Goal: Task Accomplishment & Management: Complete application form

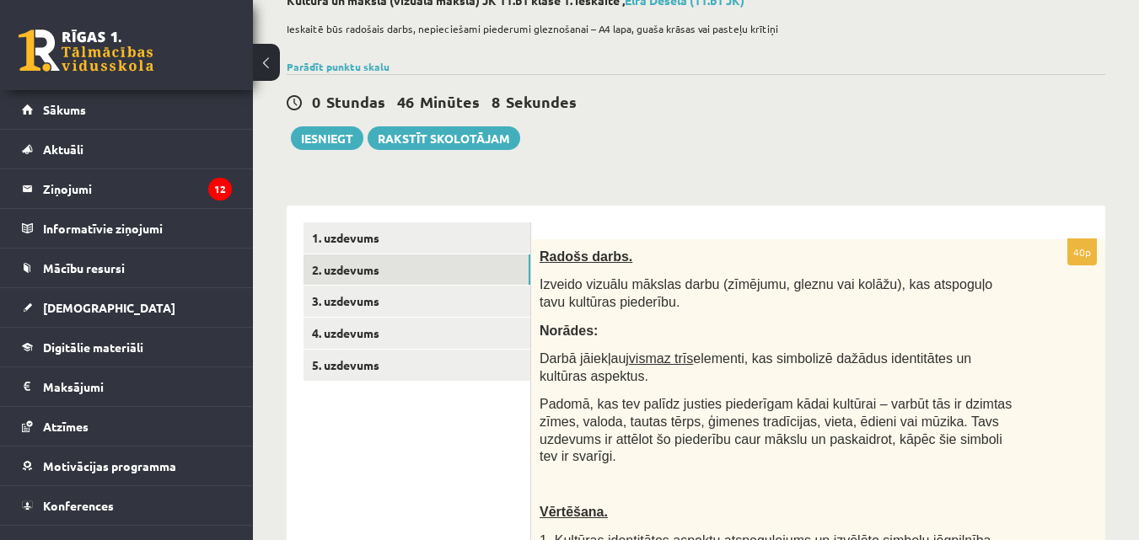
scroll to position [132, 0]
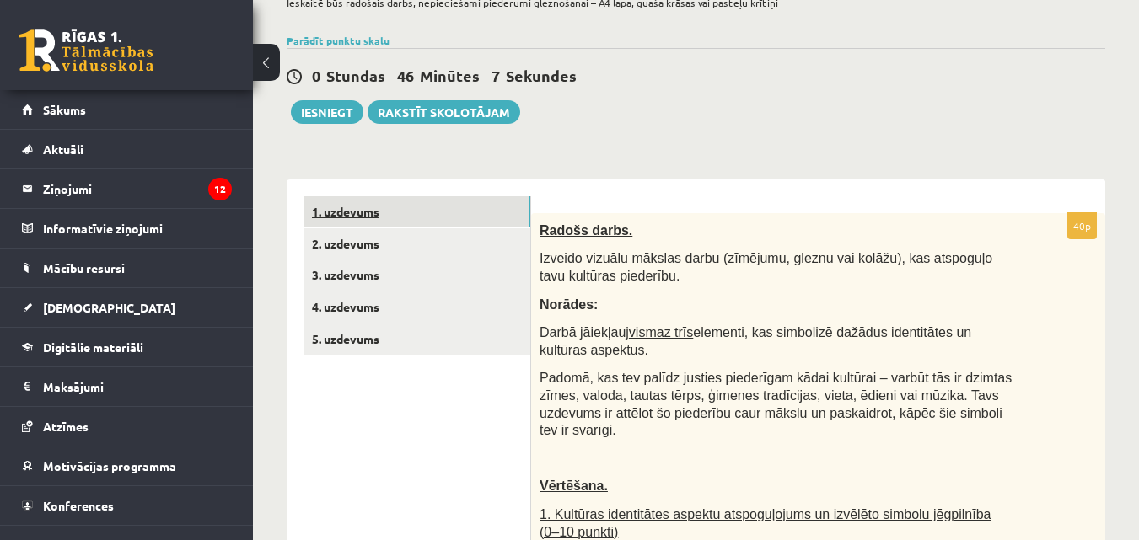
click at [465, 207] on link "1. uzdevums" at bounding box center [416, 211] width 227 height 31
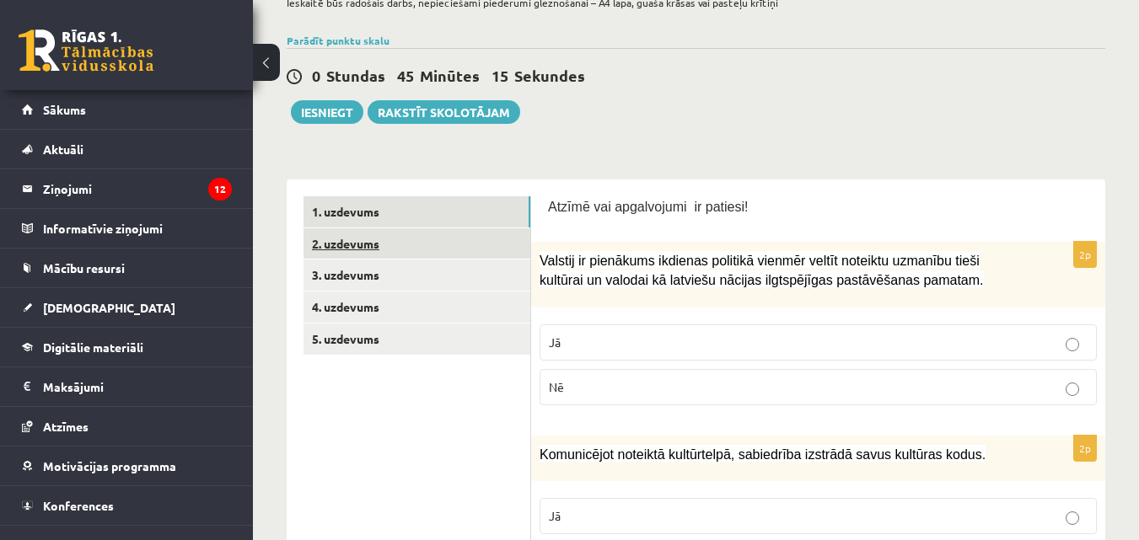
click at [430, 242] on link "2. uzdevums" at bounding box center [416, 243] width 227 height 31
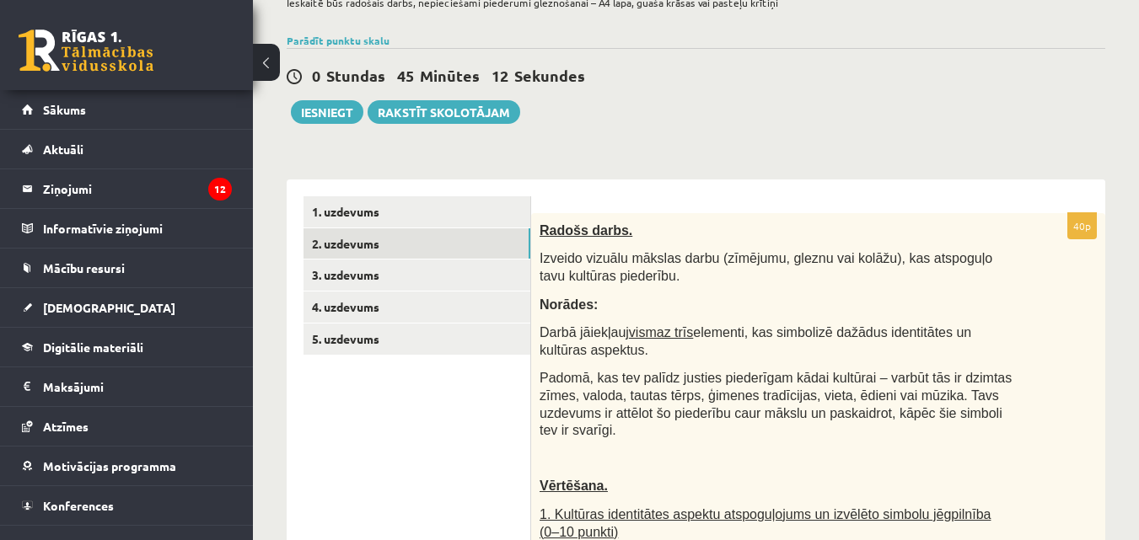
scroll to position [0, 0]
click at [453, 214] on link "1. uzdevums" at bounding box center [416, 211] width 227 height 31
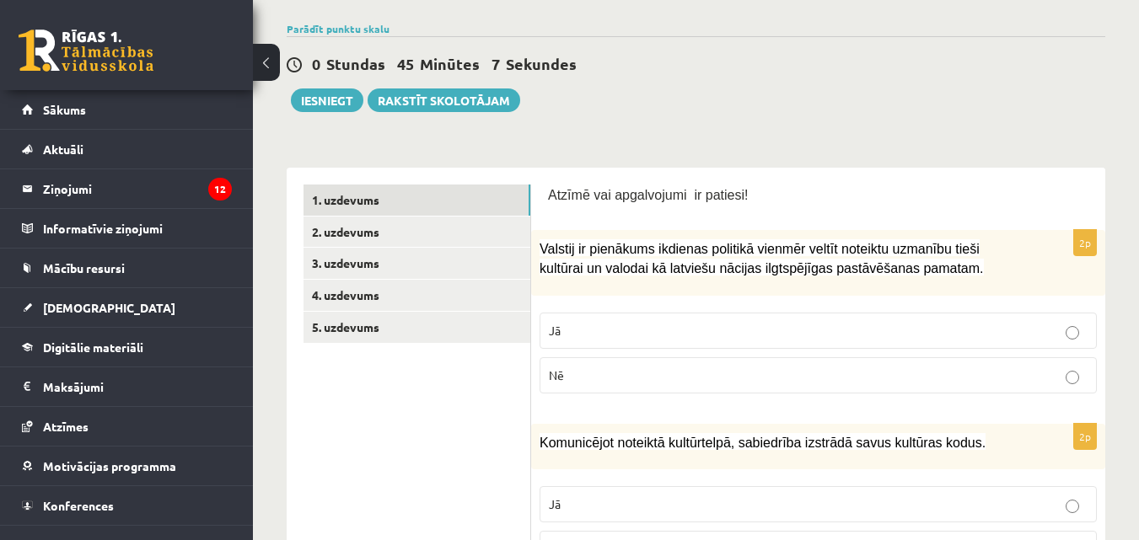
scroll to position [132, 0]
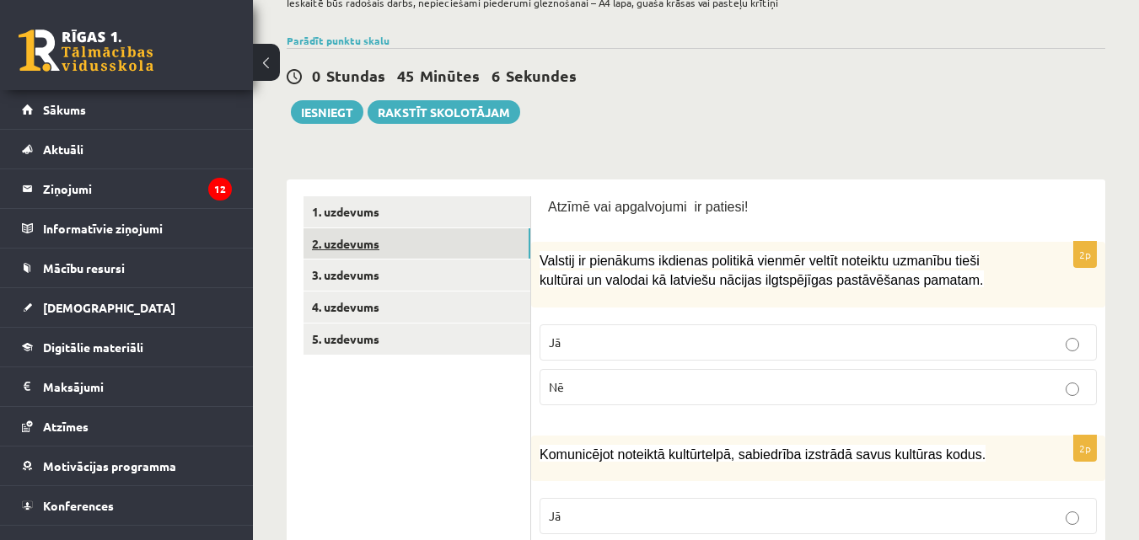
click at [389, 246] on link "2. uzdevums" at bounding box center [416, 243] width 227 height 31
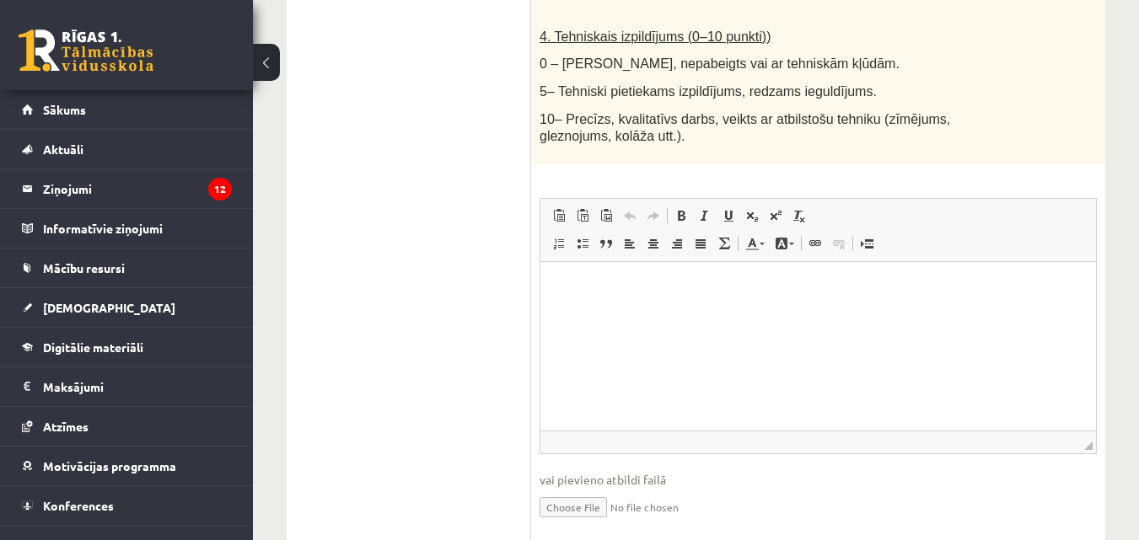
scroll to position [1142, 0]
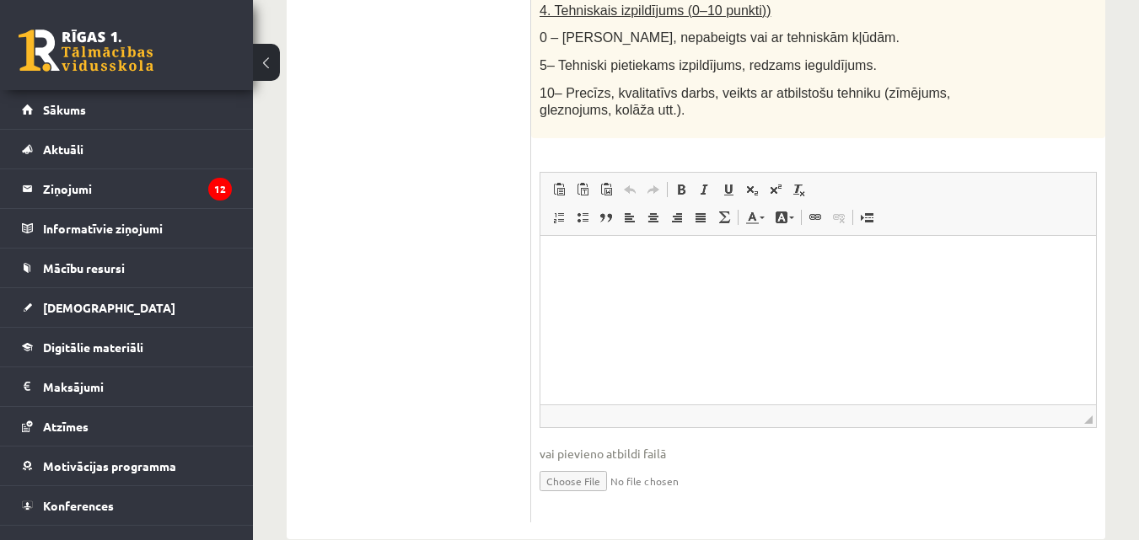
click at [598, 463] on input "file" at bounding box center [818, 480] width 557 height 35
type input "**********"
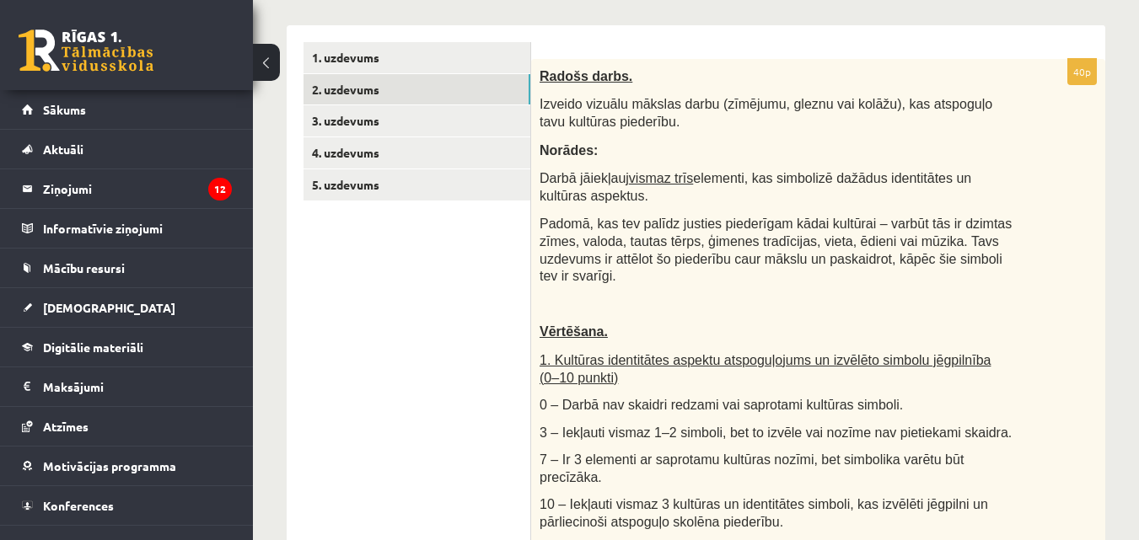
scroll to position [131, 0]
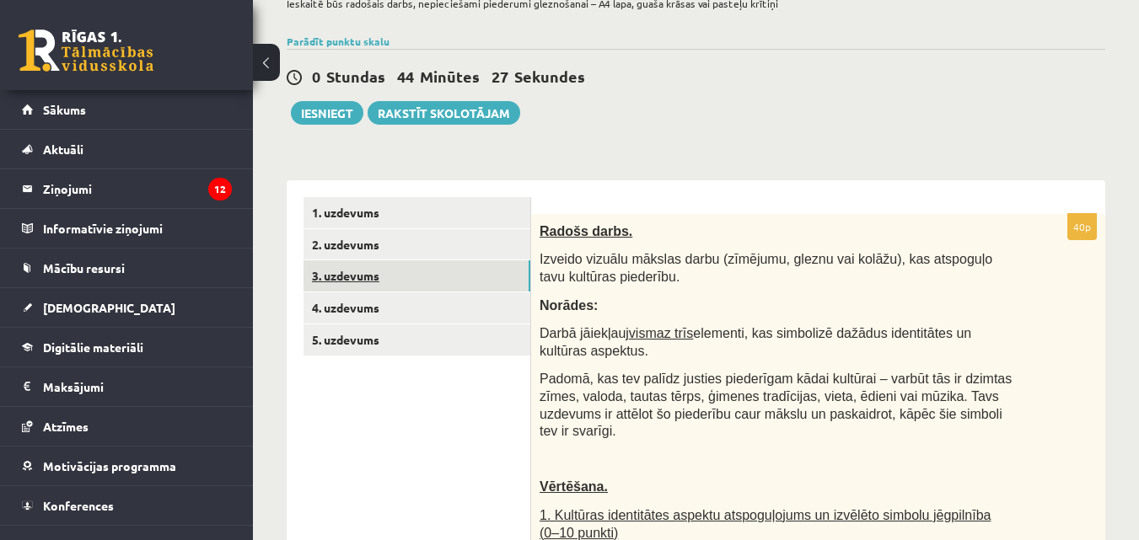
click at [423, 273] on link "3. uzdevums" at bounding box center [416, 275] width 227 height 31
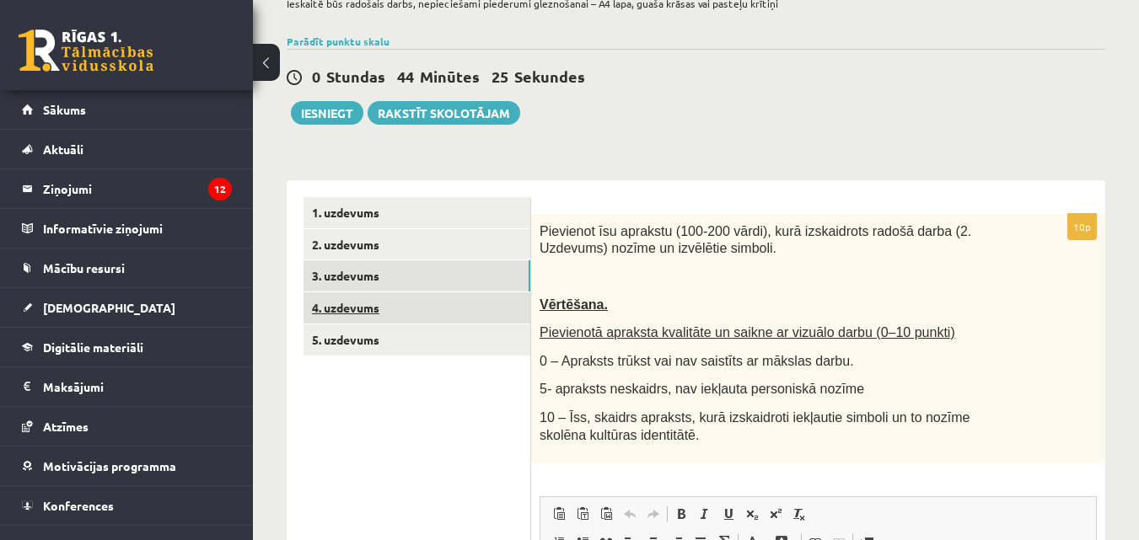
click at [405, 314] on link "4. uzdevums" at bounding box center [416, 308] width 227 height 31
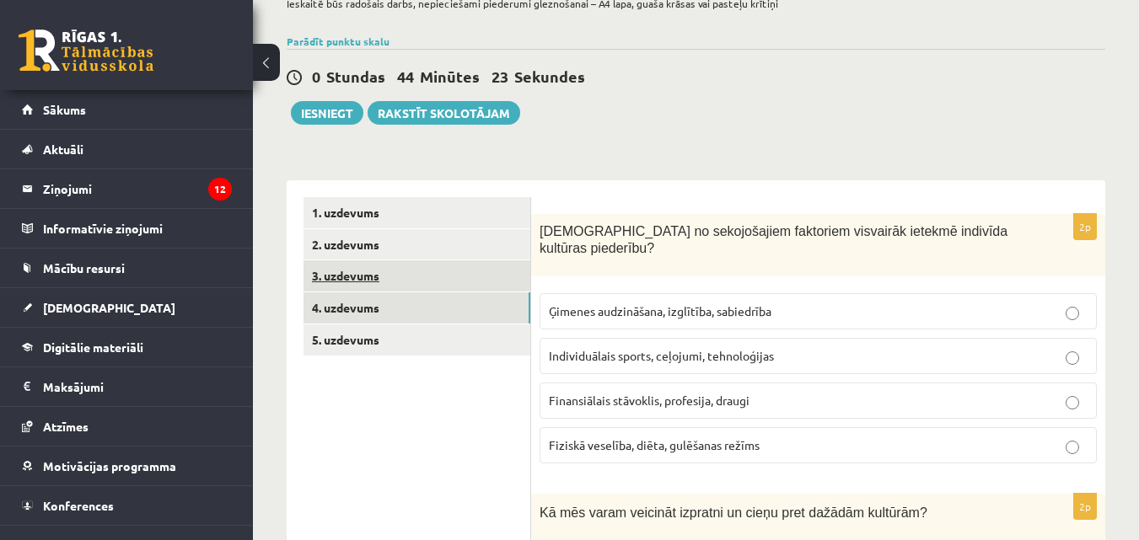
click at [414, 283] on link "3. uzdevums" at bounding box center [416, 275] width 227 height 31
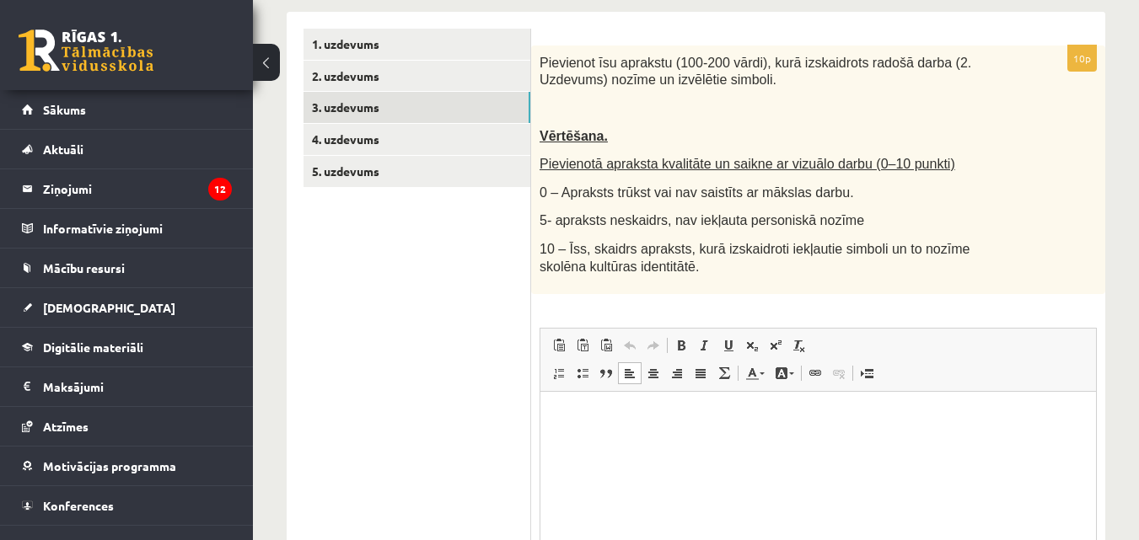
click at [697, 441] on html at bounding box center [818, 417] width 556 height 51
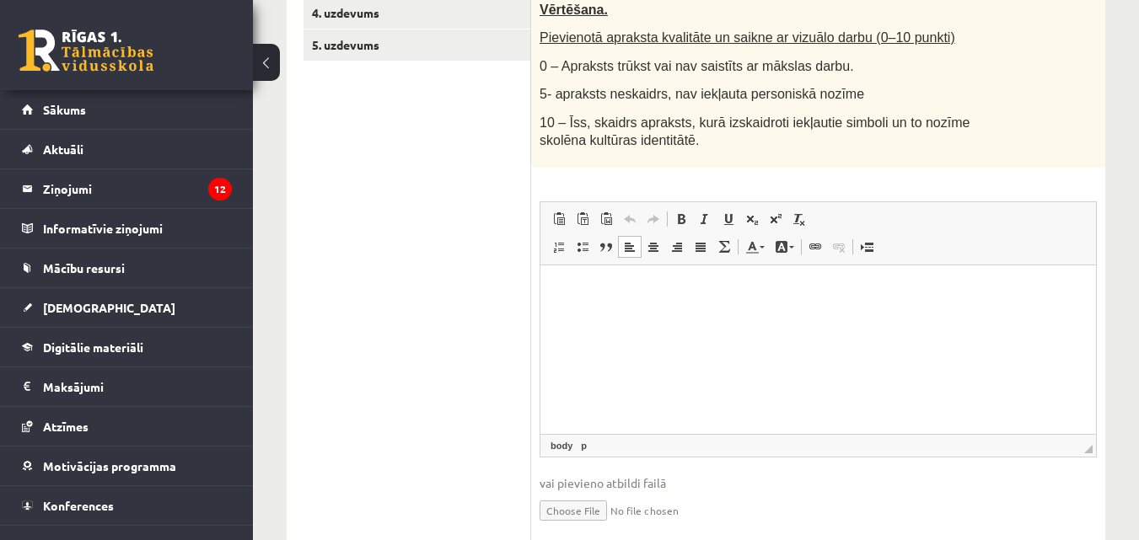
scroll to position [468, 0]
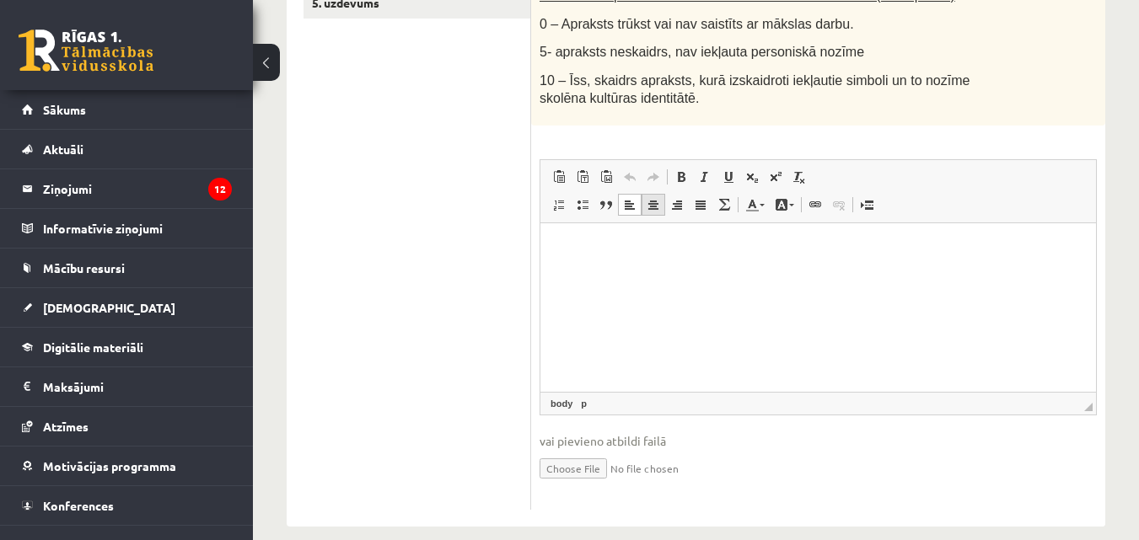
click at [652, 204] on span at bounding box center [653, 204] width 13 height 13
click at [629, 210] on span at bounding box center [629, 204] width 13 height 13
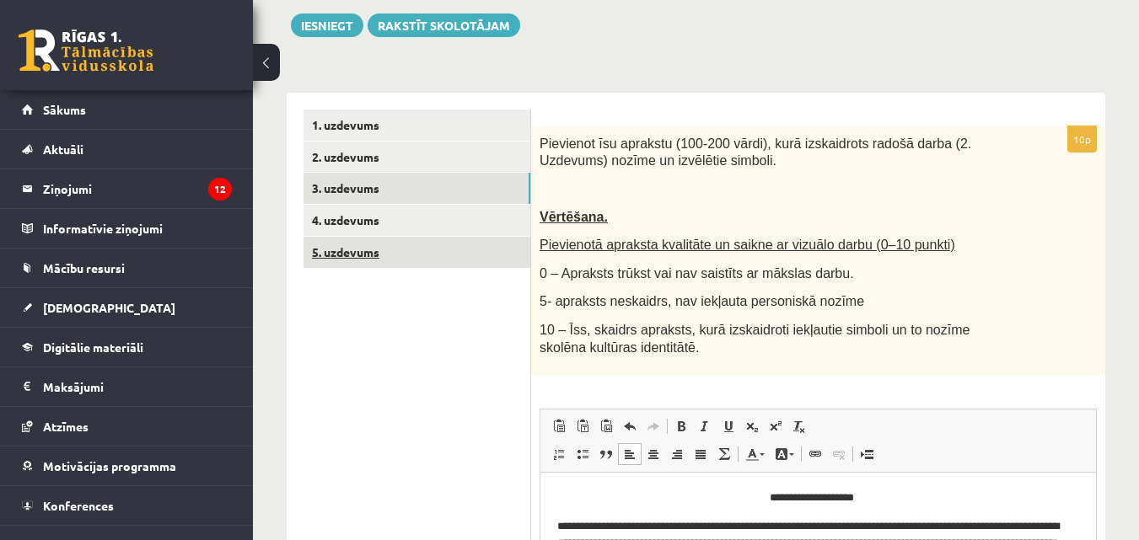
scroll to position [253, 0]
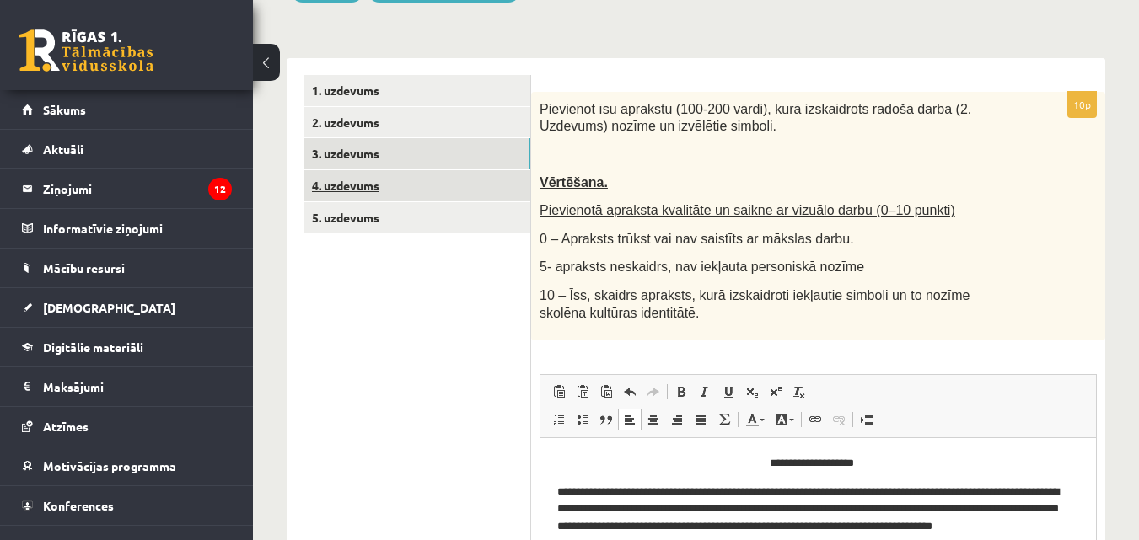
click at [434, 189] on link "4. uzdevums" at bounding box center [416, 185] width 227 height 31
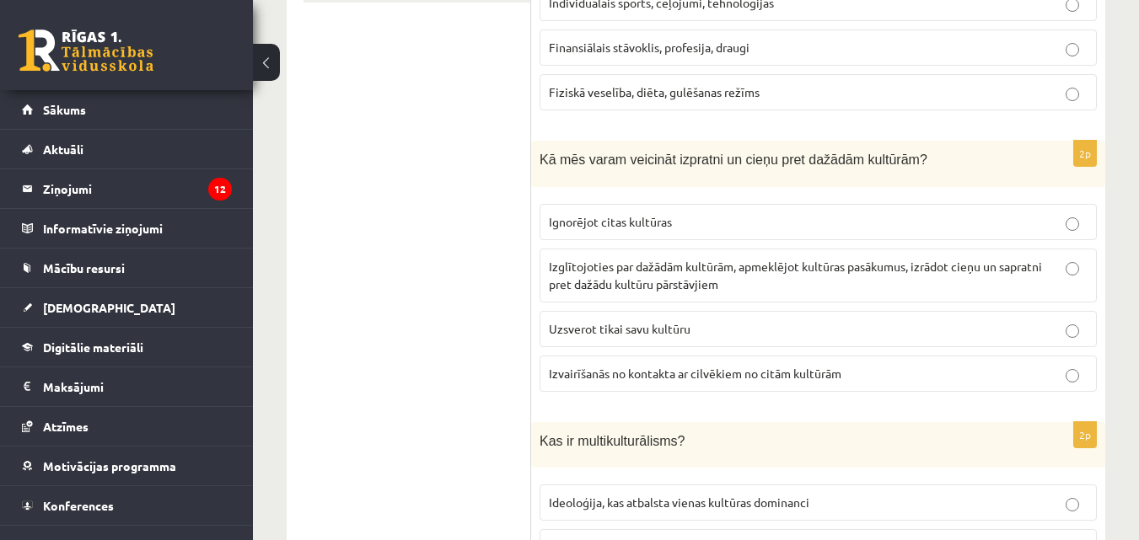
scroll to position [228, 0]
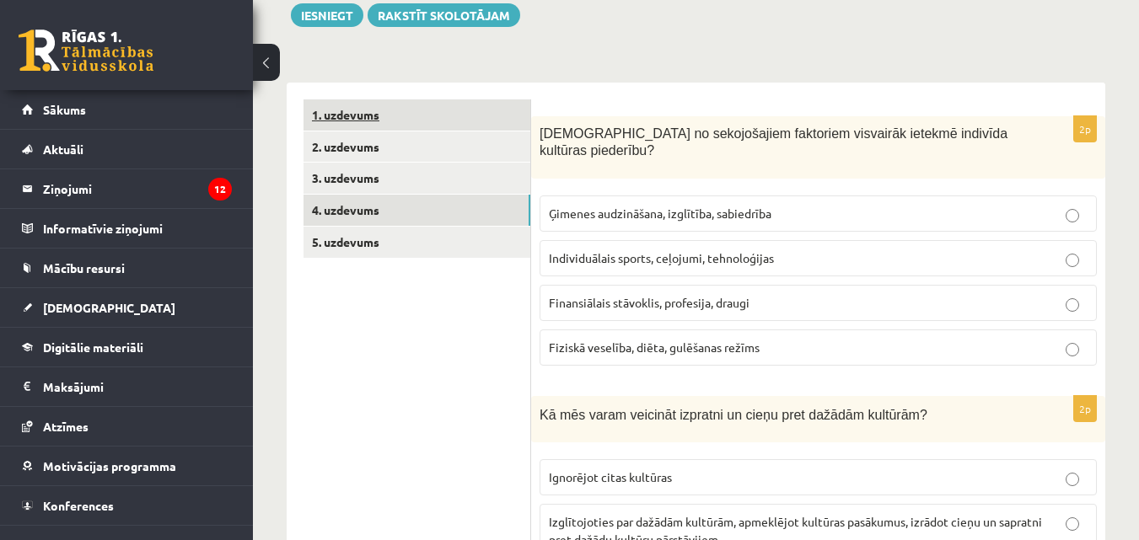
click at [389, 110] on link "1. uzdevums" at bounding box center [416, 114] width 227 height 31
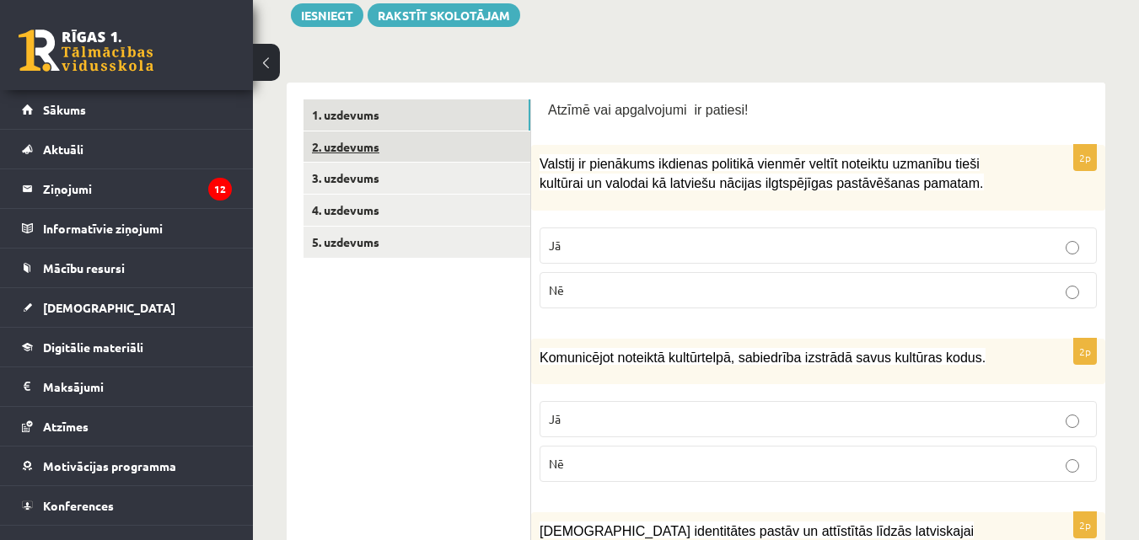
click at [395, 152] on link "2. uzdevums" at bounding box center [416, 147] width 227 height 31
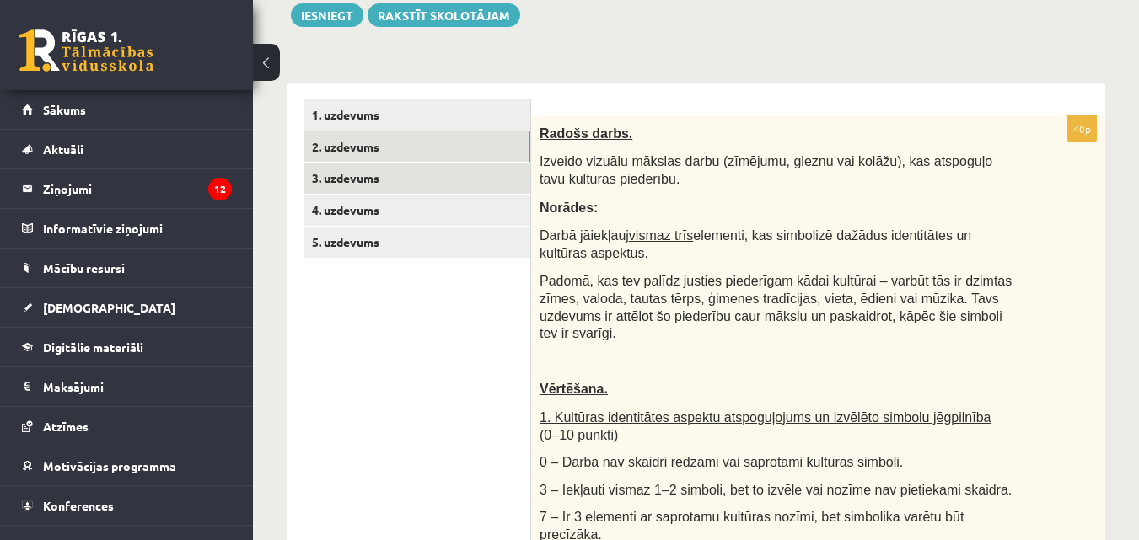
click at [396, 178] on link "3. uzdevums" at bounding box center [416, 178] width 227 height 31
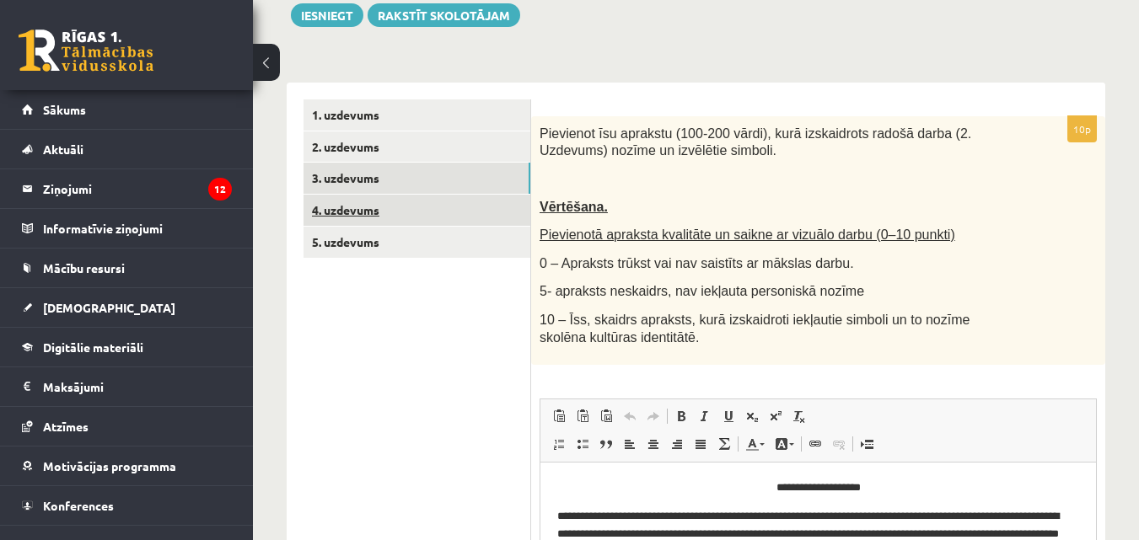
scroll to position [0, 0]
click at [396, 206] on link "4. uzdevums" at bounding box center [416, 210] width 227 height 31
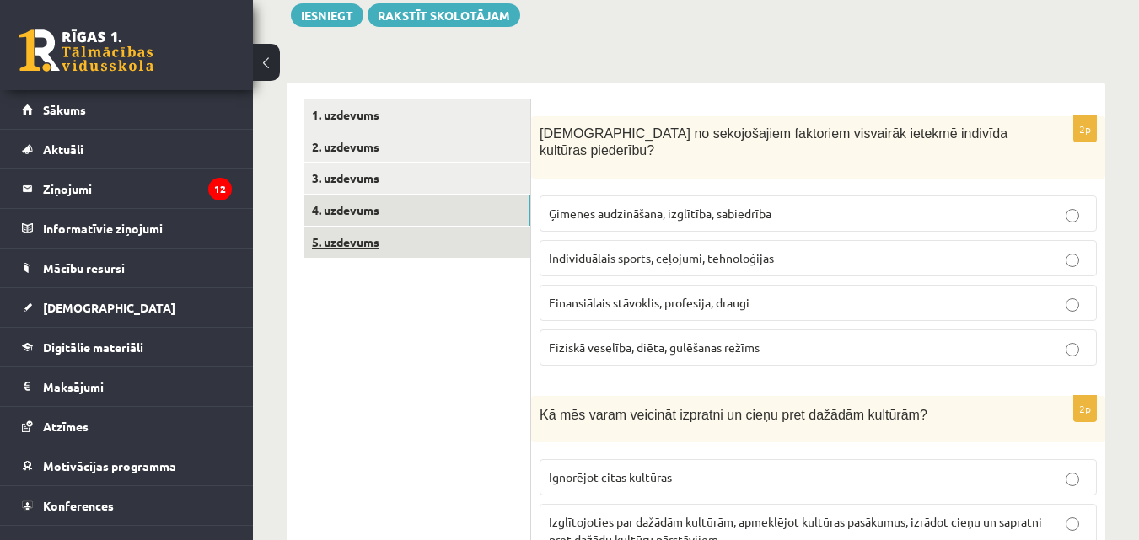
click at [400, 240] on link "5. uzdevums" at bounding box center [416, 242] width 227 height 31
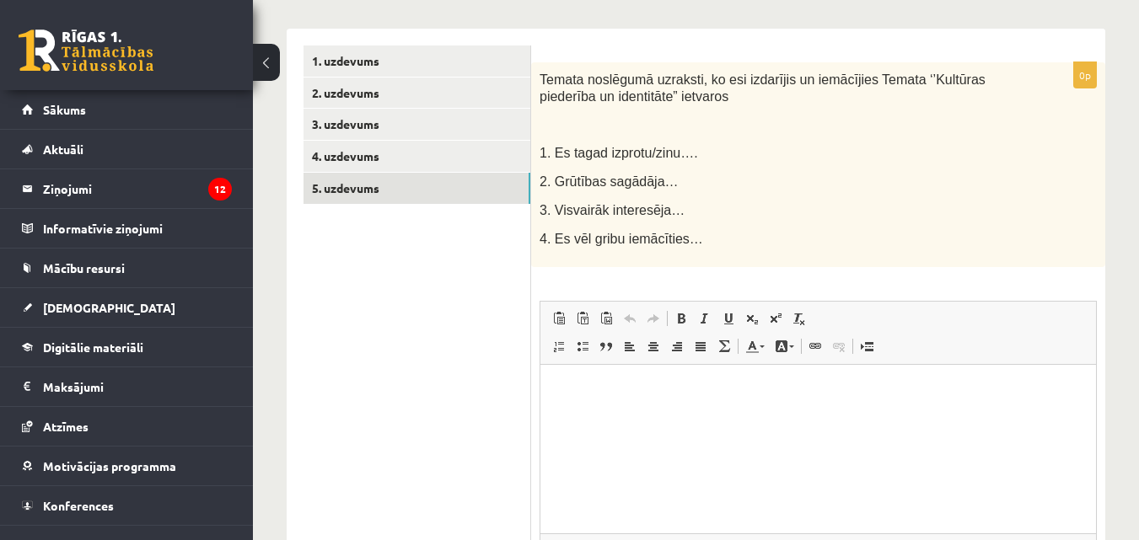
scroll to position [313, 0]
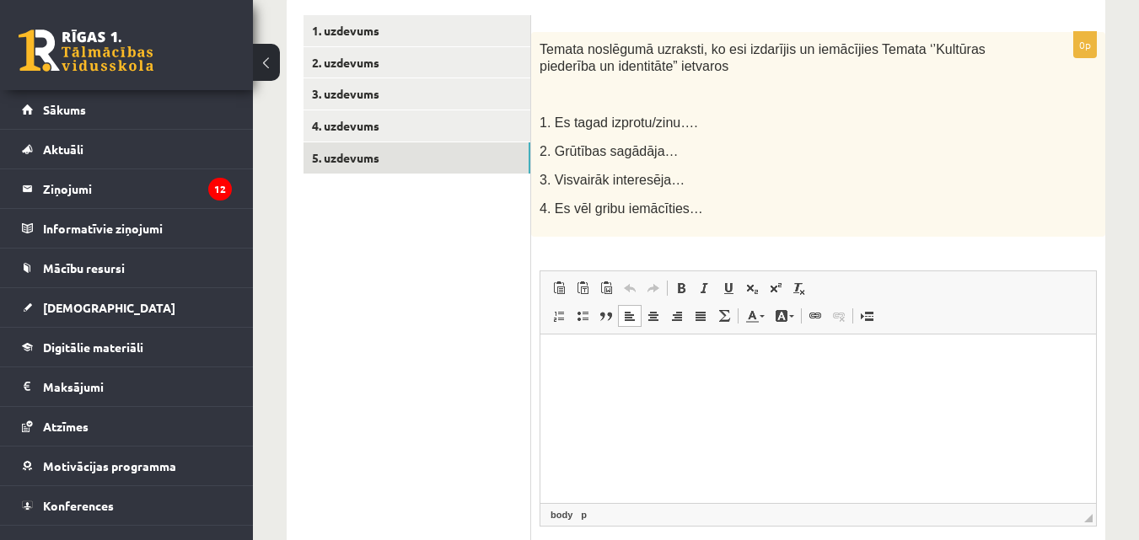
click at [706, 374] on html at bounding box center [818, 359] width 556 height 51
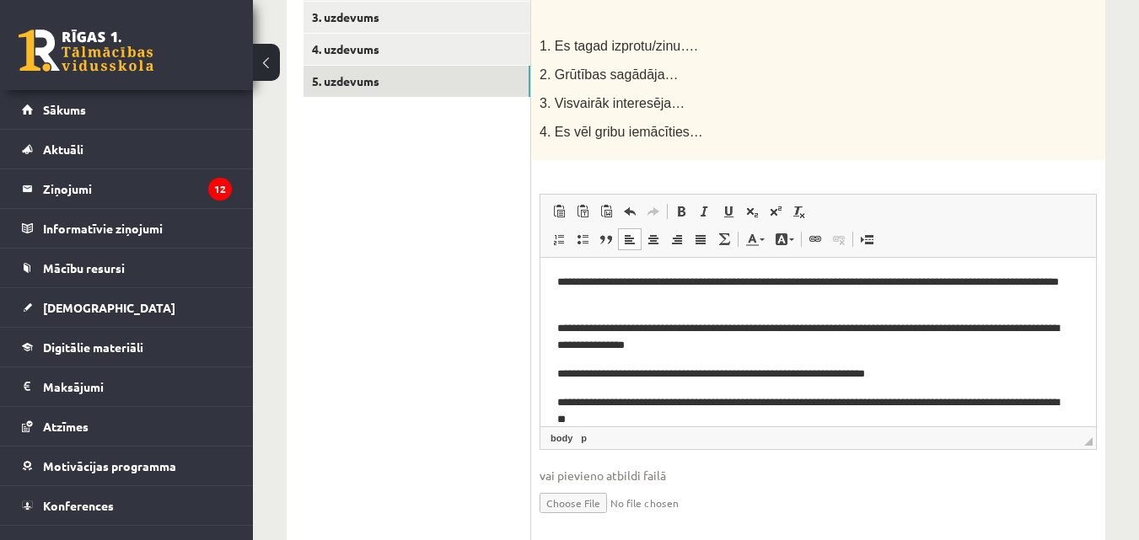
scroll to position [397, 0]
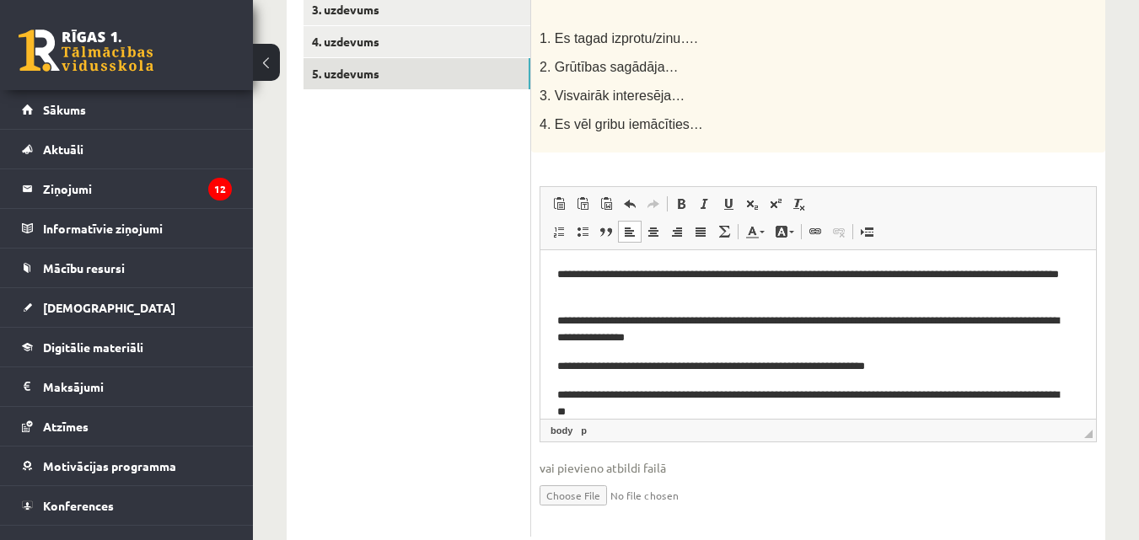
click at [1059, 393] on p "**********" at bounding box center [811, 403] width 509 height 35
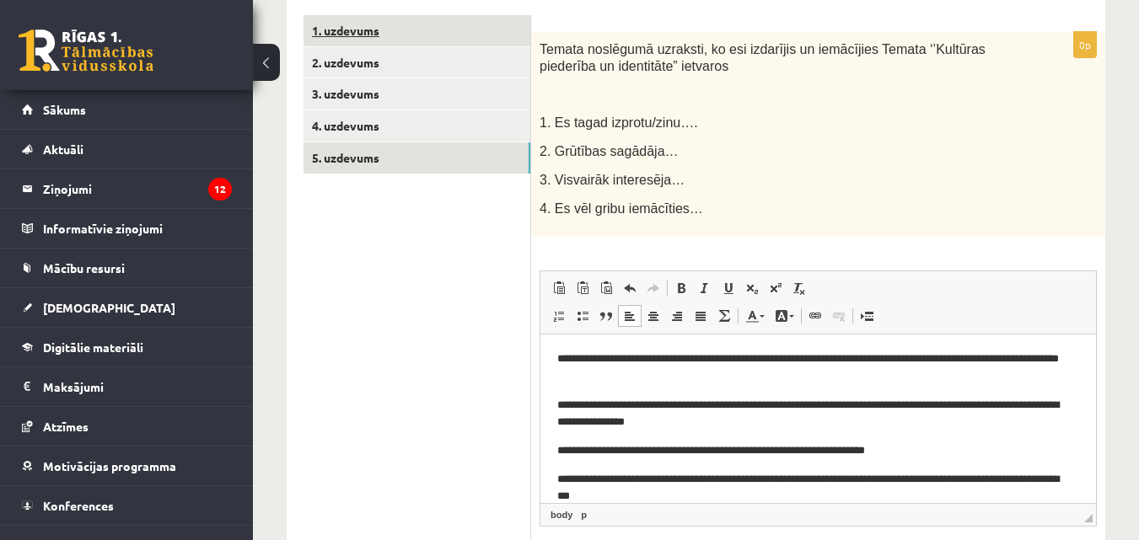
click at [400, 31] on link "1. uzdevums" at bounding box center [416, 30] width 227 height 31
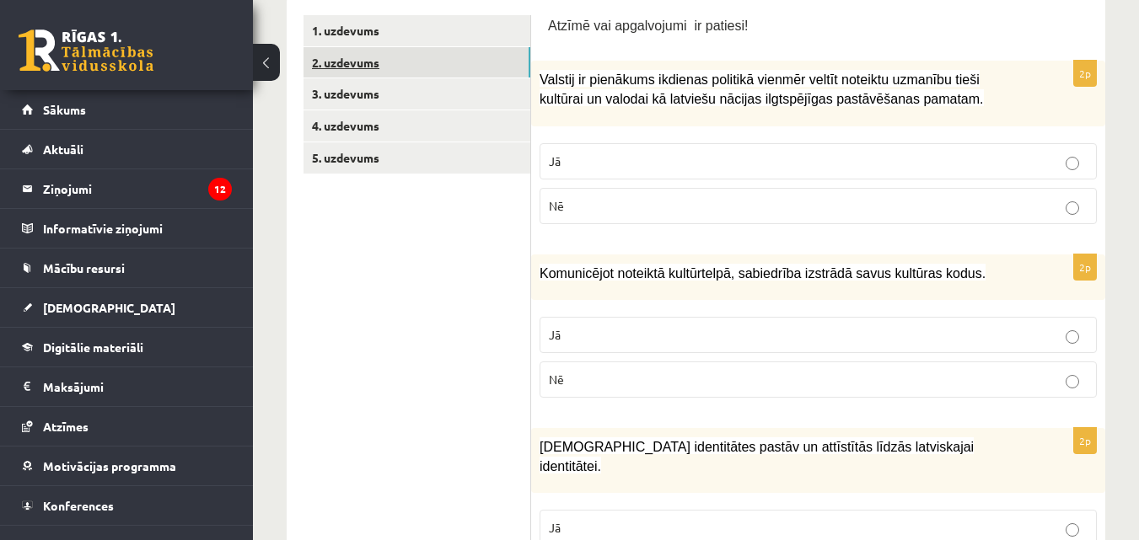
click at [416, 65] on link "2. uzdevums" at bounding box center [416, 62] width 227 height 31
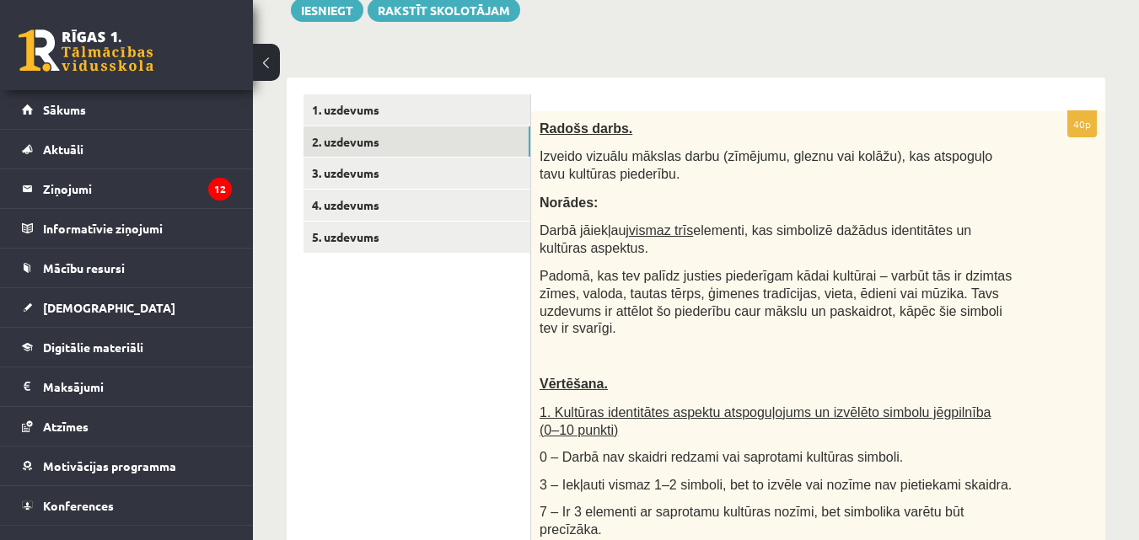
scroll to position [233, 0]
click at [389, 185] on link "3. uzdevums" at bounding box center [416, 173] width 227 height 31
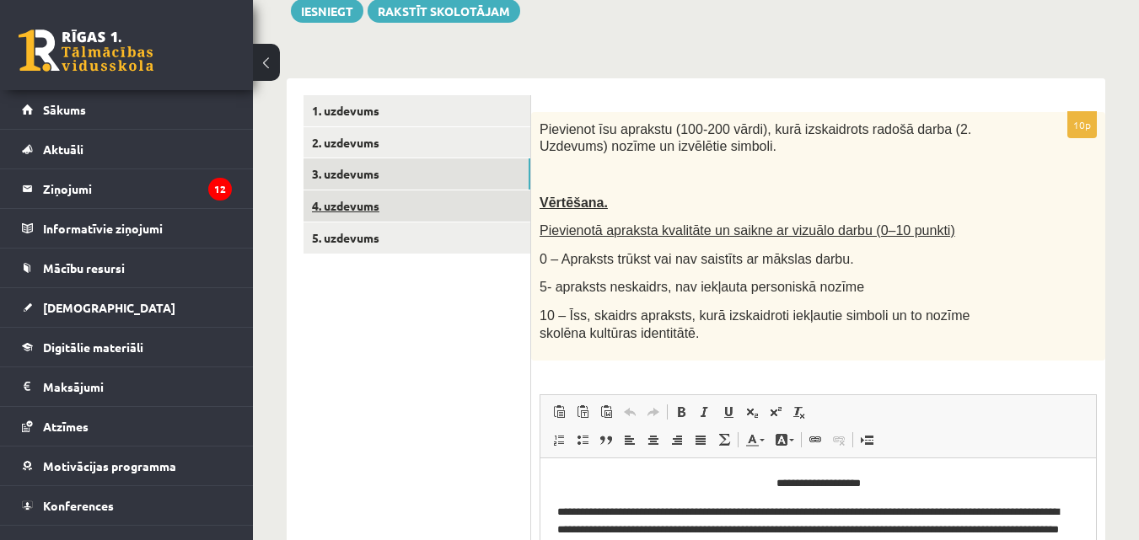
scroll to position [0, 0]
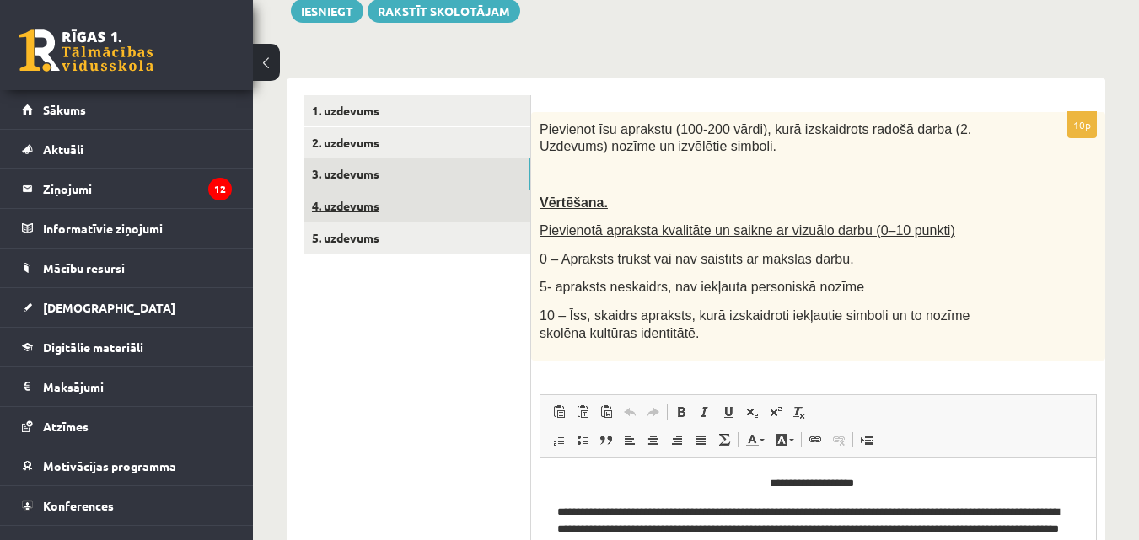
click at [394, 204] on link "4. uzdevums" at bounding box center [416, 206] width 227 height 31
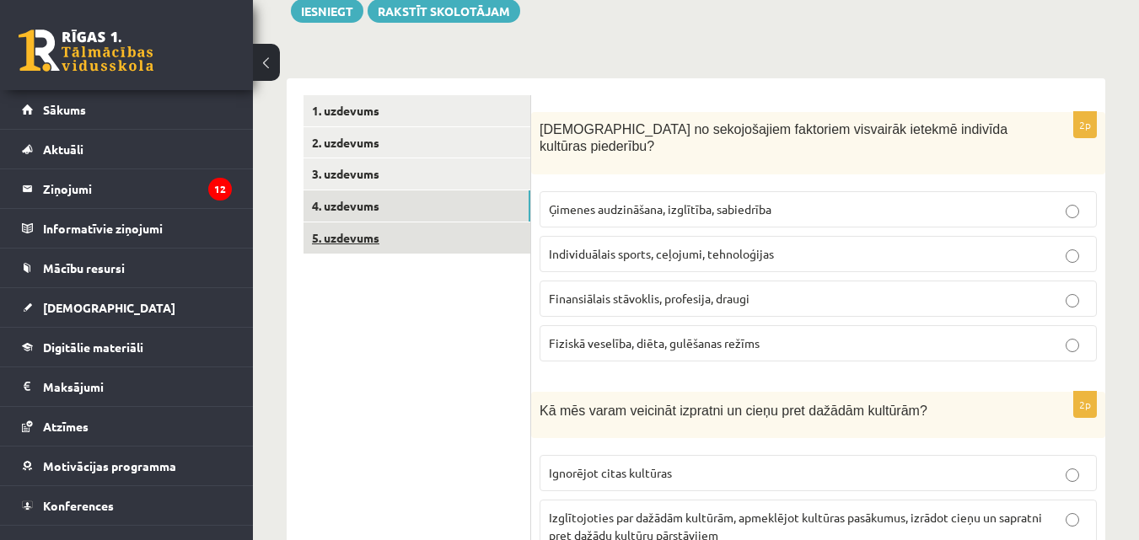
click at [397, 238] on link "5. uzdevums" at bounding box center [416, 238] width 227 height 31
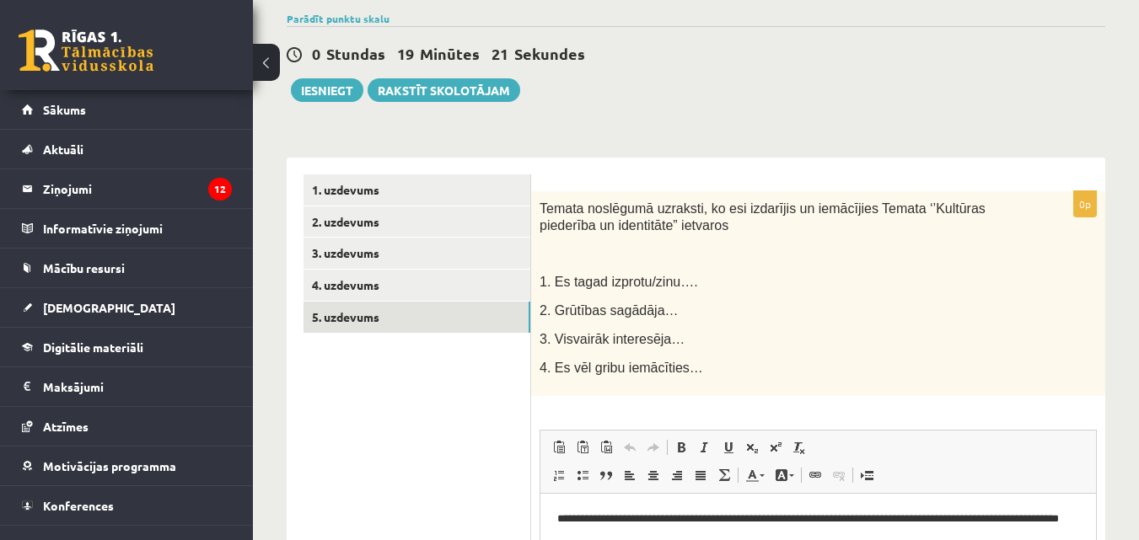
scroll to position [64, 0]
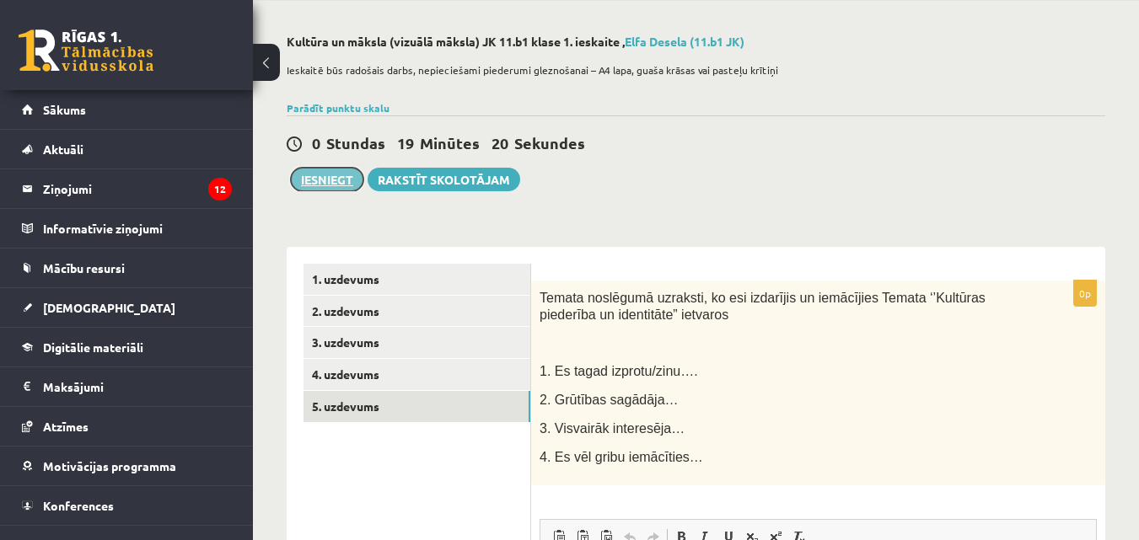
click at [309, 185] on button "Iesniegt" at bounding box center [327, 180] width 72 height 24
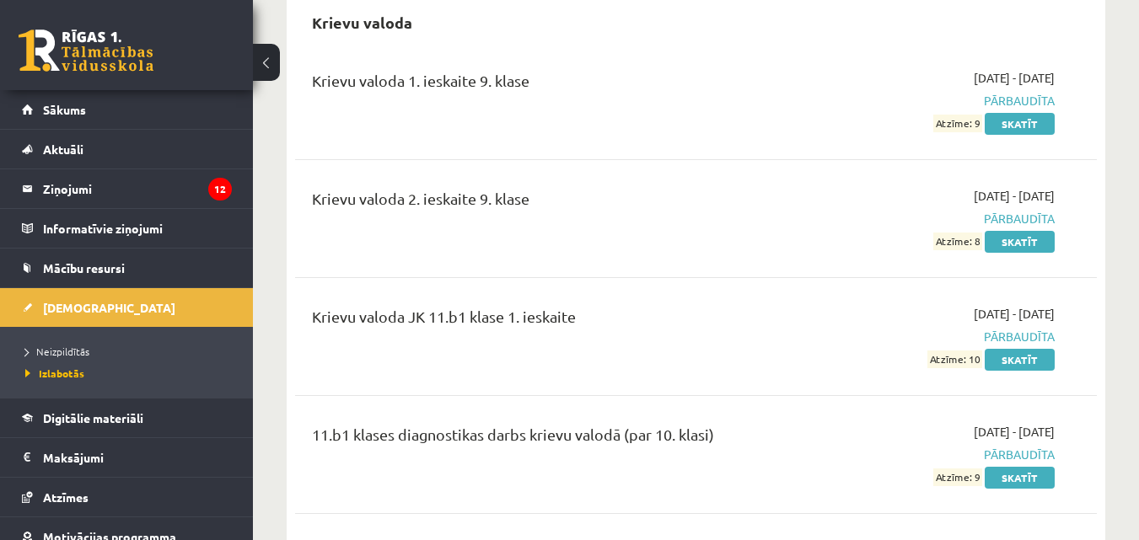
scroll to position [843, 0]
click at [74, 355] on span "Neizpildītās" at bounding box center [57, 351] width 64 height 13
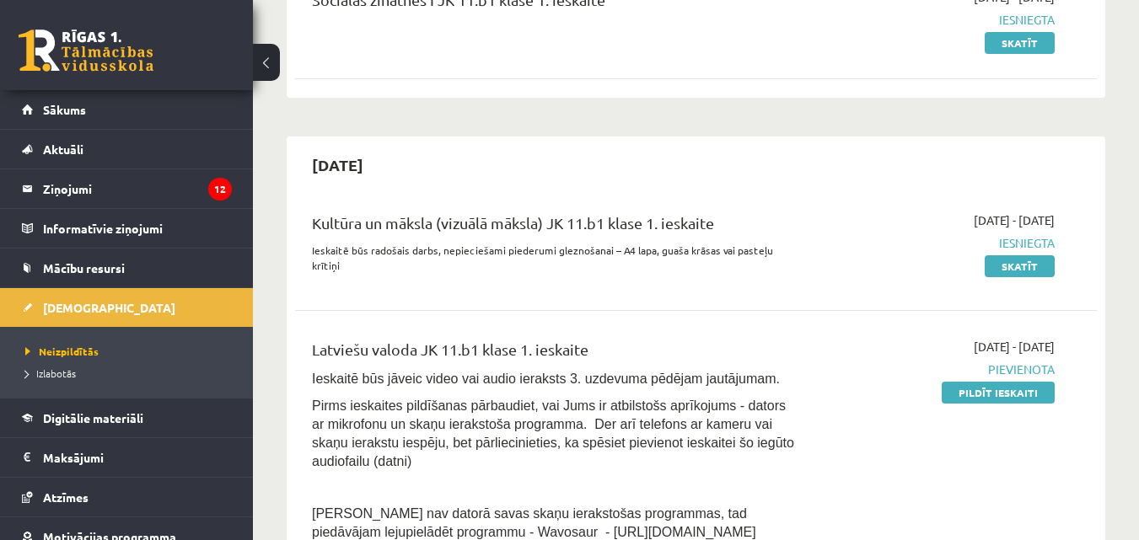
scroll to position [337, 0]
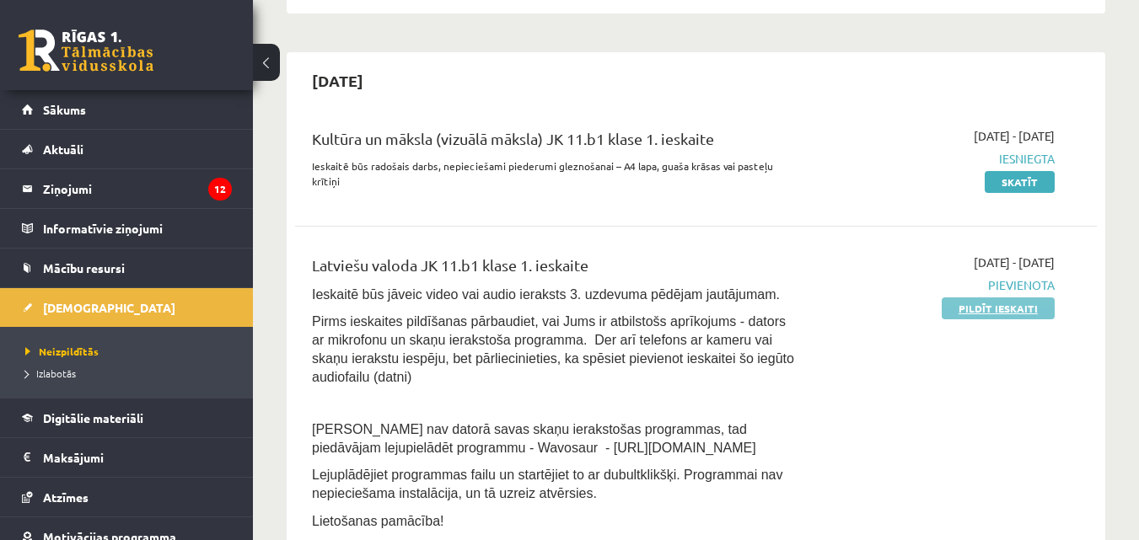
click at [991, 298] on link "Pildīt ieskaiti" at bounding box center [998, 309] width 113 height 22
